Goal: Find specific page/section: Find specific page/section

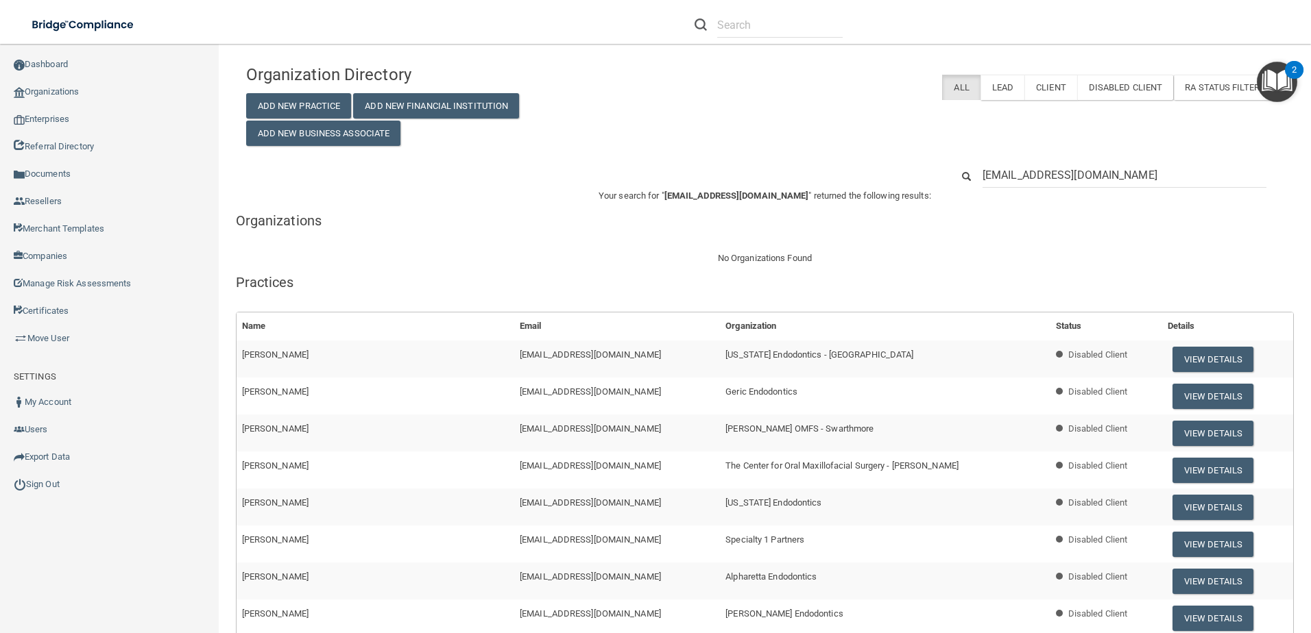
scroll to position [7, 0]
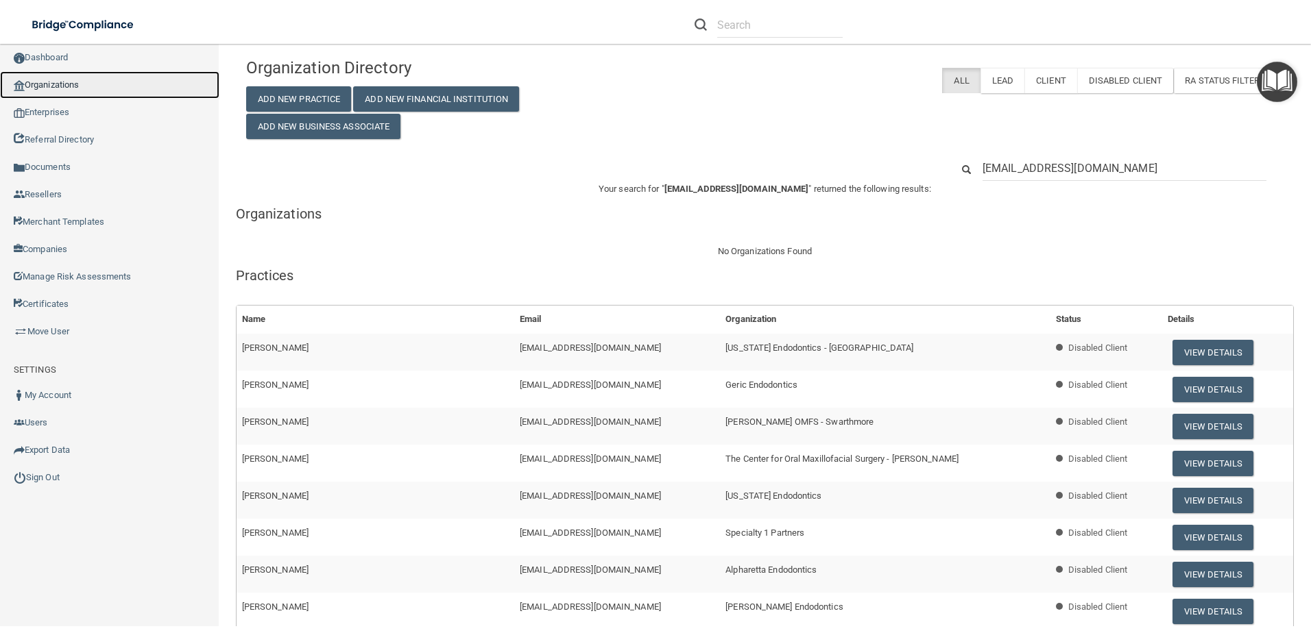
click at [72, 79] on link "Organizations" at bounding box center [109, 84] width 219 height 27
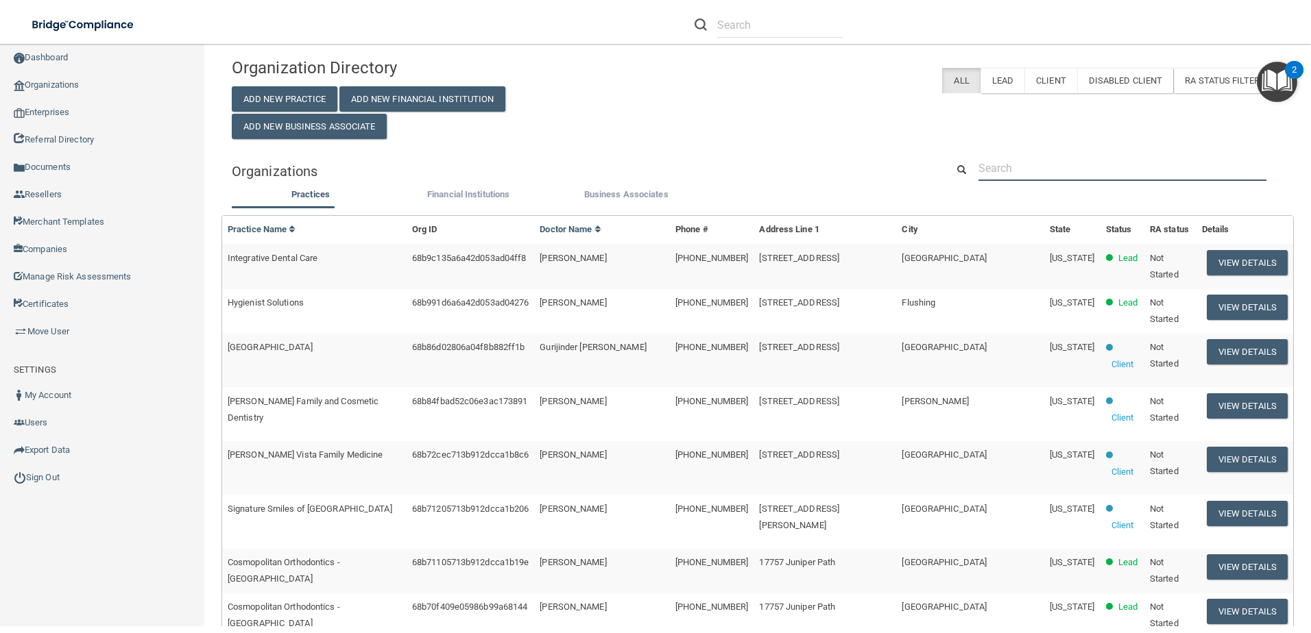
click at [1074, 171] on input "text" at bounding box center [1122, 168] width 288 height 25
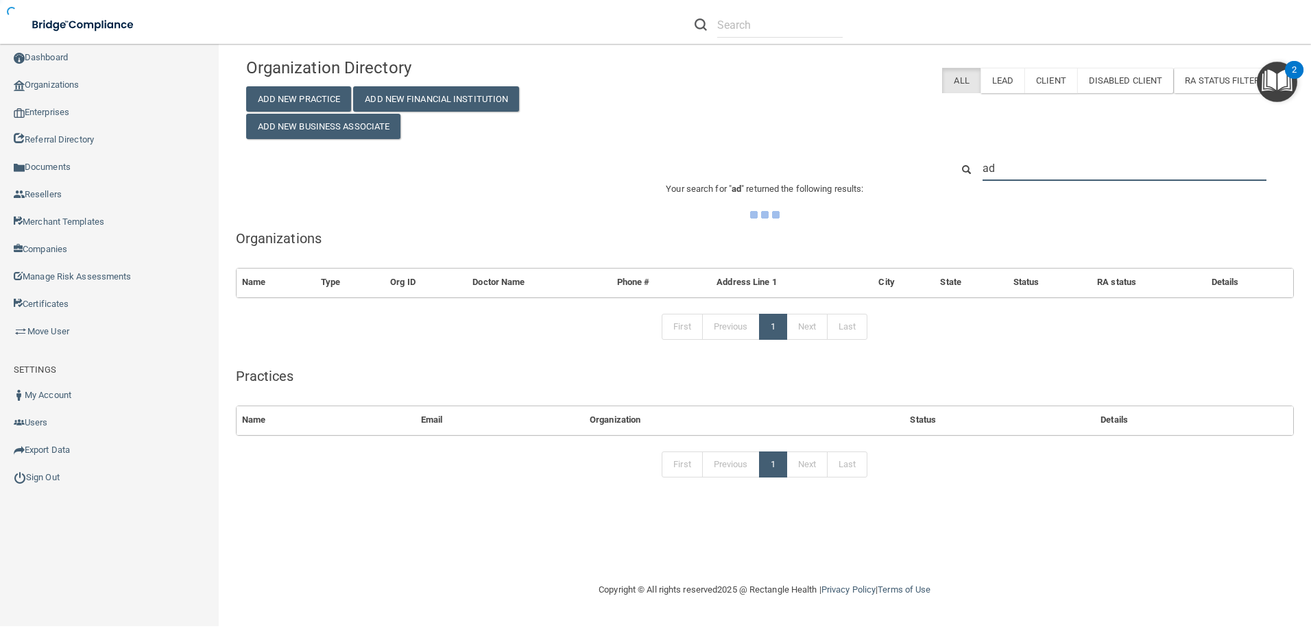
type input "ada"
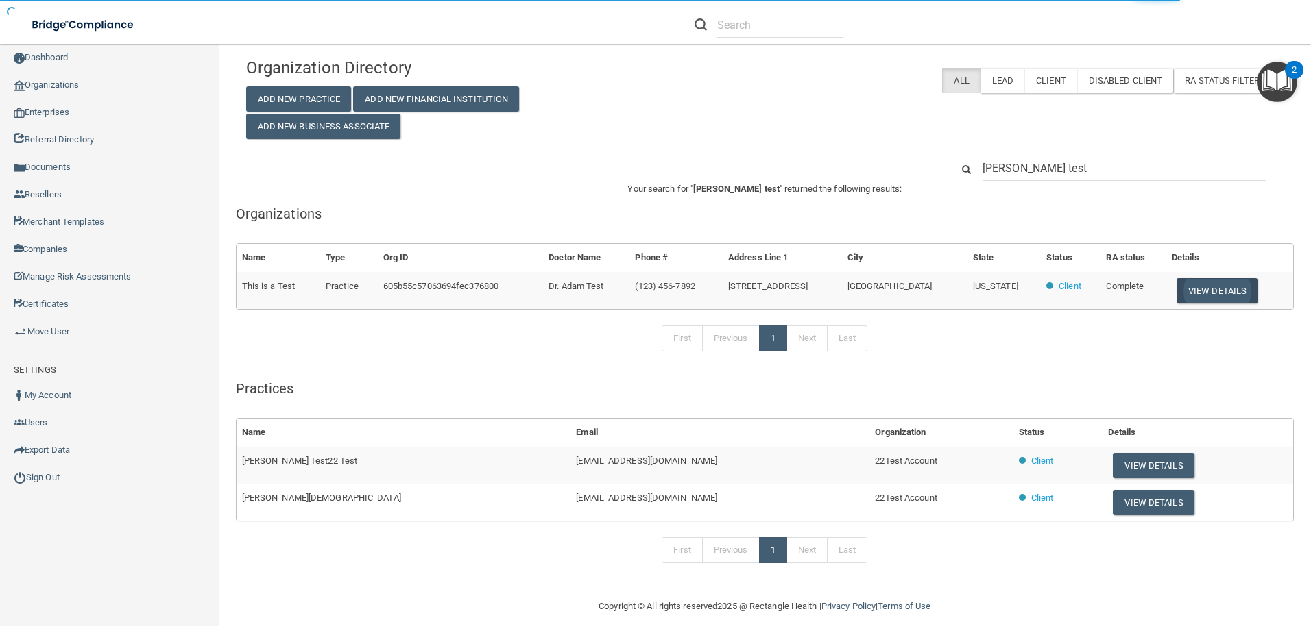
type input "[PERSON_NAME] test"
click at [1228, 296] on button "View Details" at bounding box center [1216, 290] width 81 height 25
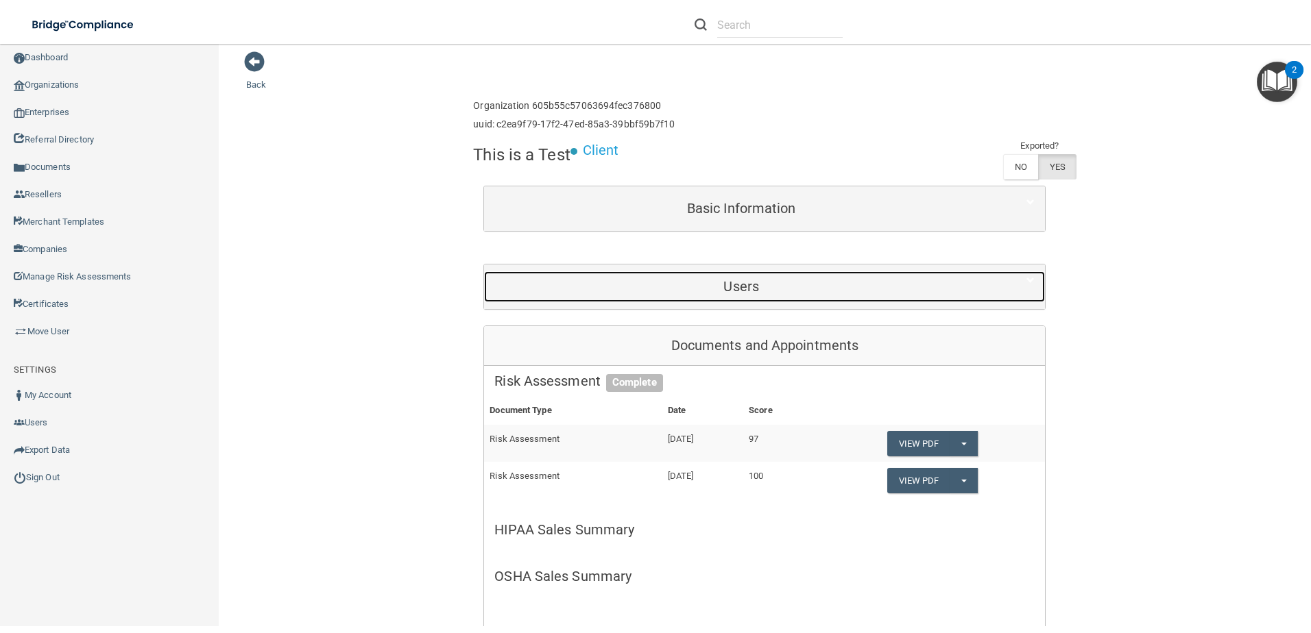
click at [799, 291] on h5 "Users" at bounding box center [741, 286] width 494 height 15
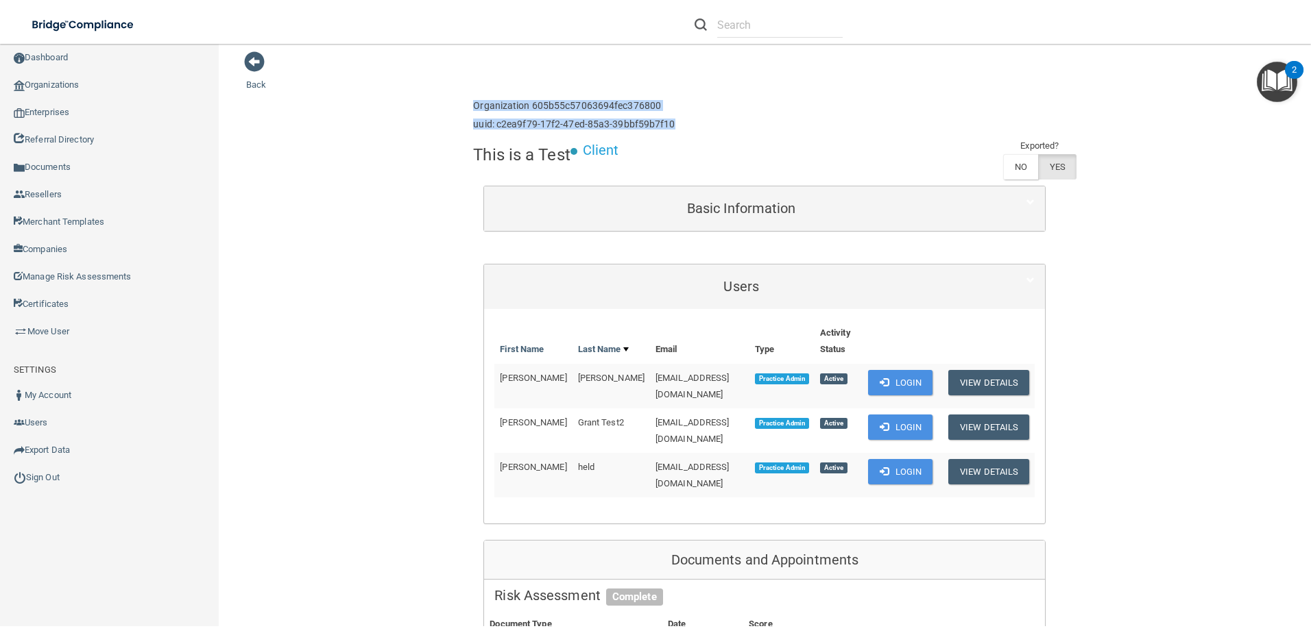
drag, startPoint x: 736, startPoint y: 130, endPoint x: 467, endPoint y: 105, distance: 270.6
click at [794, 140] on div "This is a Test Client Exported? NO YES" at bounding box center [764, 161] width 583 height 47
drag, startPoint x: 489, startPoint y: 59, endPoint x: 697, endPoint y: 60, distance: 208.4
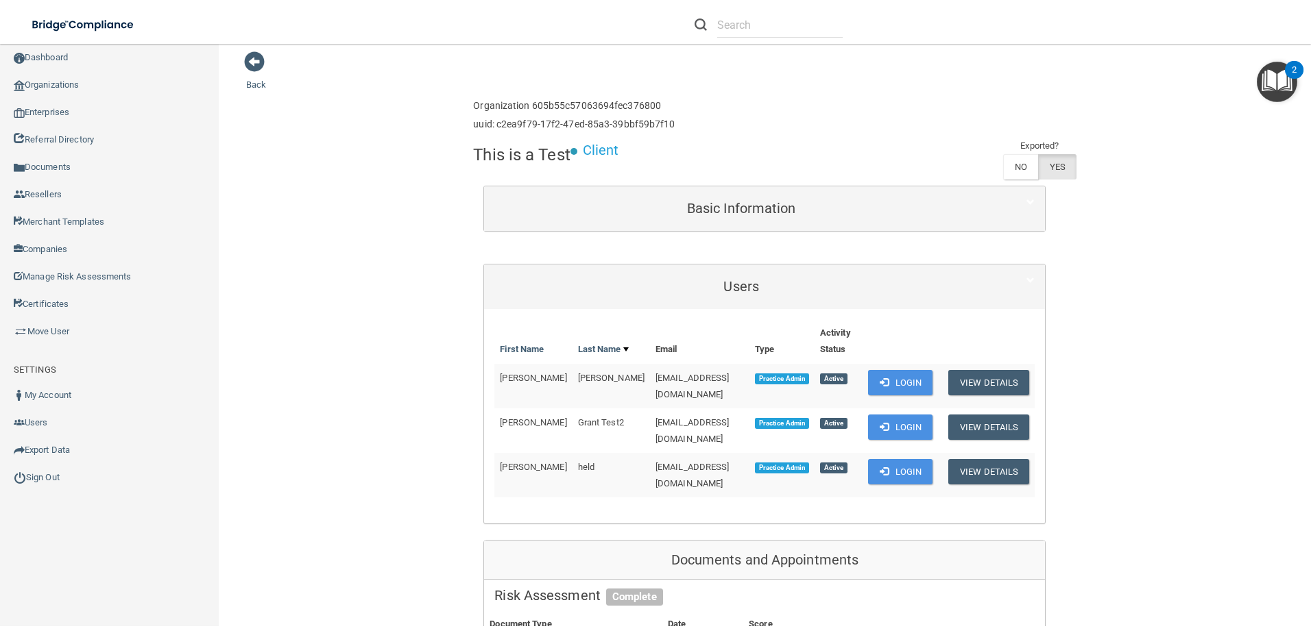
drag, startPoint x: 469, startPoint y: 105, endPoint x: 749, endPoint y: 126, distance: 281.2
click at [749, 126] on div "Enterprise » Organization 605b55c57063694fec376800 uuid: c2ea9f79-17f2-47ed-85a…" at bounding box center [764, 115] width 583 height 45
drag, startPoint x: 1126, startPoint y: 124, endPoint x: 1139, endPoint y: 134, distance: 16.2
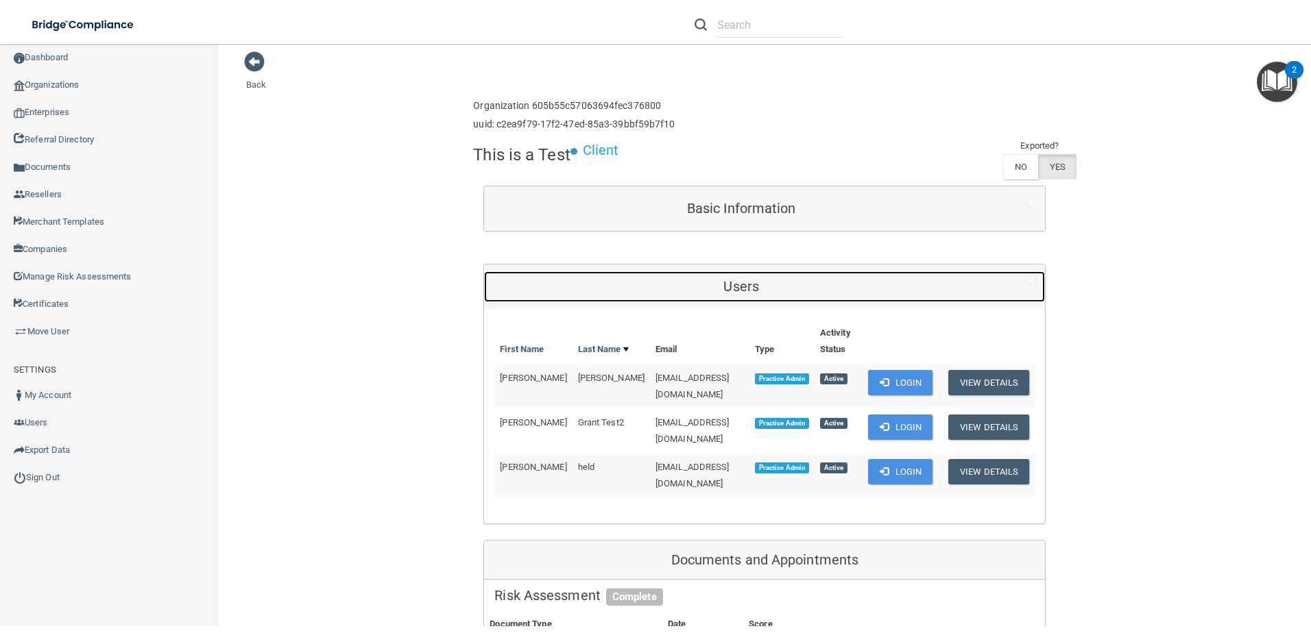
click at [743, 274] on div "Users" at bounding box center [741, 286] width 514 height 31
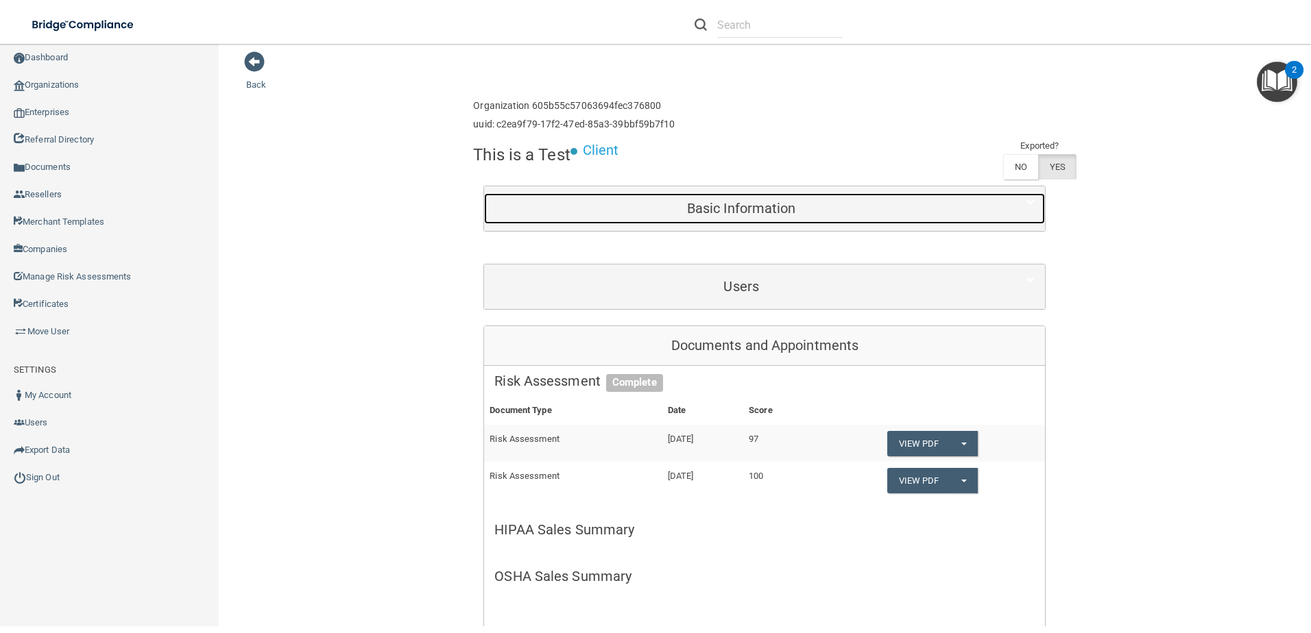
click at [803, 217] on div "Basic Information" at bounding box center [741, 208] width 514 height 31
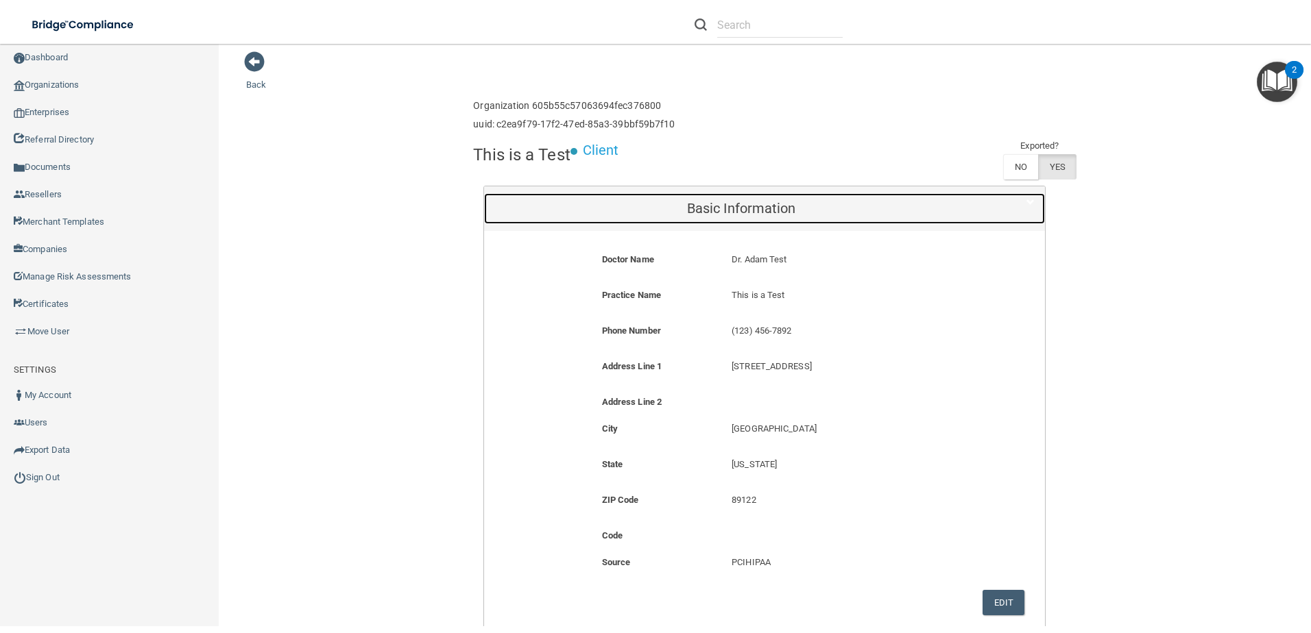
click at [803, 217] on div "Basic Information" at bounding box center [741, 208] width 514 height 31
